Goal: Navigation & Orientation: Find specific page/section

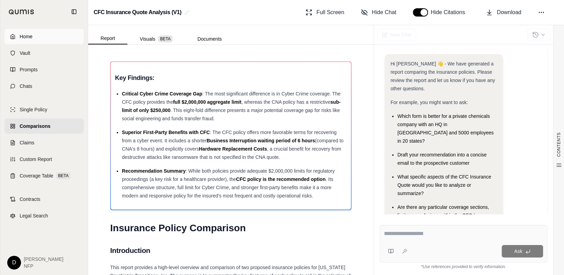
scroll to position [1918, 0]
click at [15, 35] on link "Home" at bounding box center [43, 36] width 79 height 15
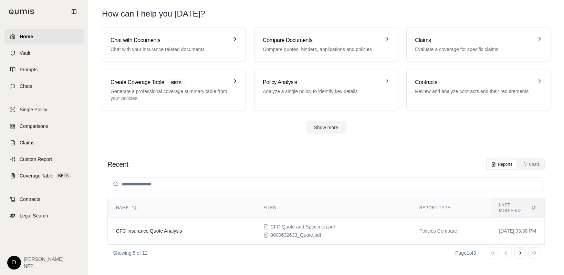
click at [16, 35] on link "Home" at bounding box center [43, 36] width 79 height 15
